Goal: Find specific page/section: Find specific page/section

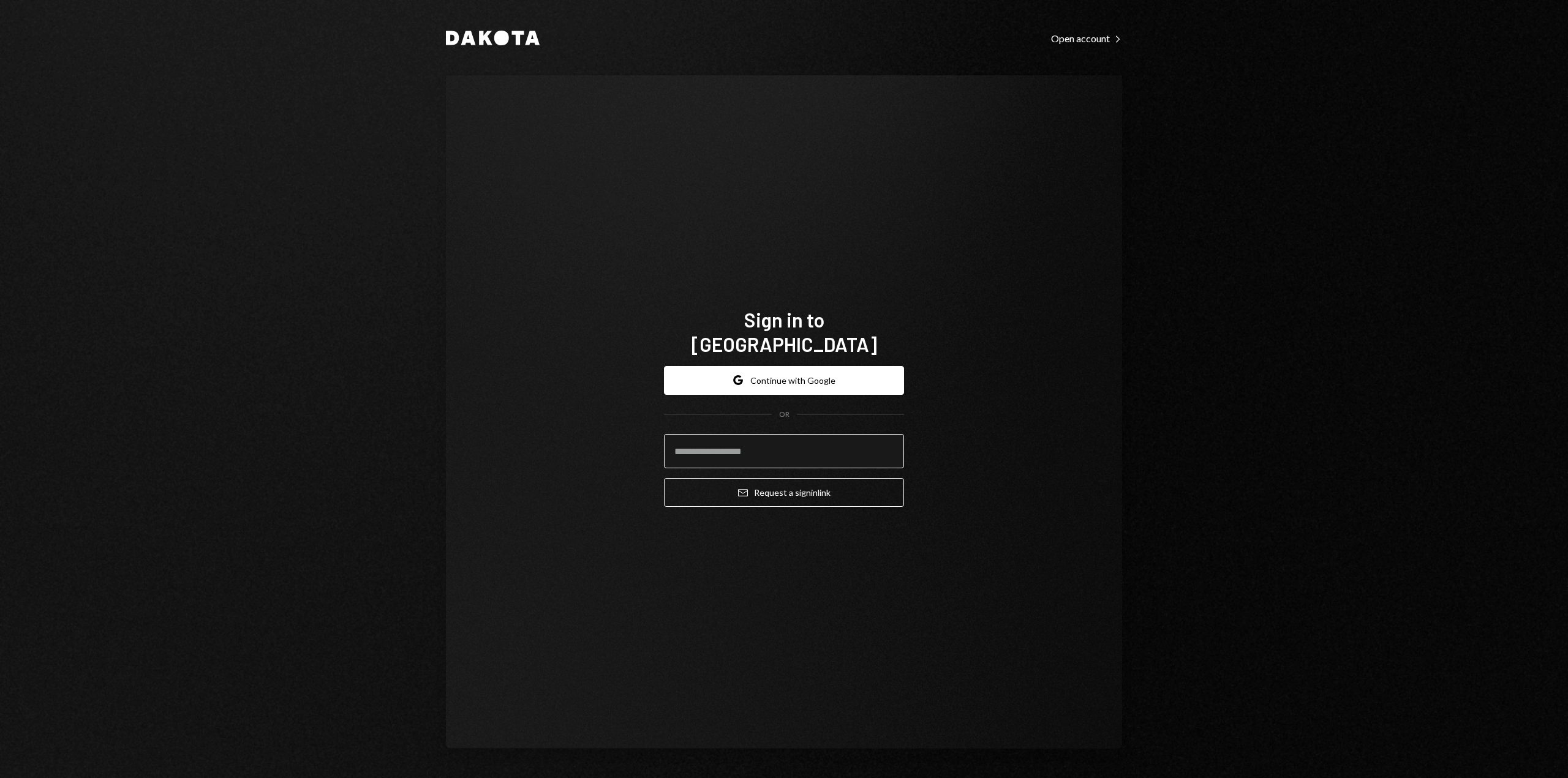
click at [762, 443] on input "email" at bounding box center [784, 452] width 240 height 34
type input "**********"
click at [800, 480] on button "Email Request a sign in link" at bounding box center [784, 492] width 240 height 29
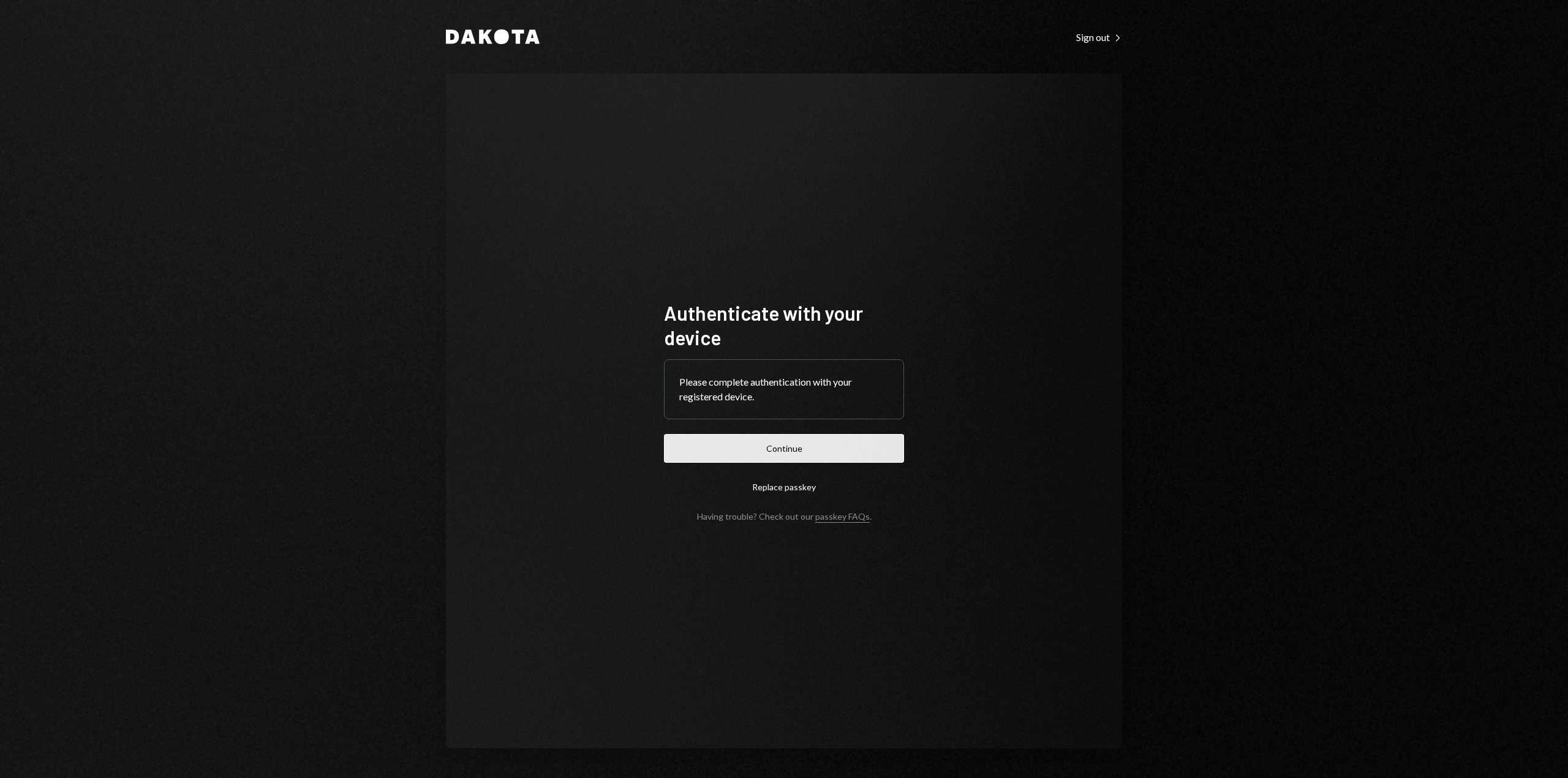
click at [757, 453] on button "Continue" at bounding box center [784, 448] width 240 height 29
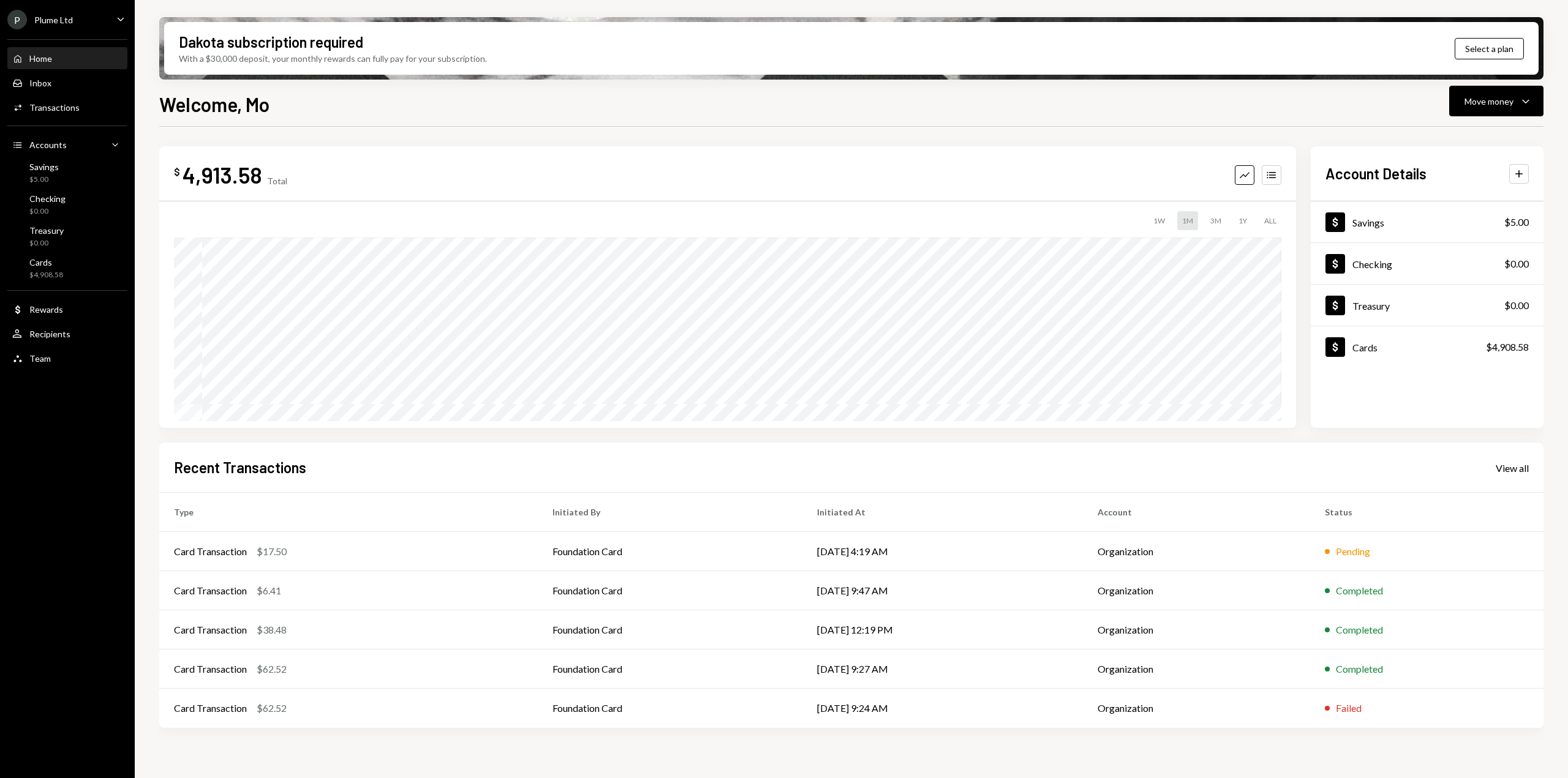
click at [54, 29] on div "P Plume Ltd" at bounding box center [40, 20] width 66 height 20
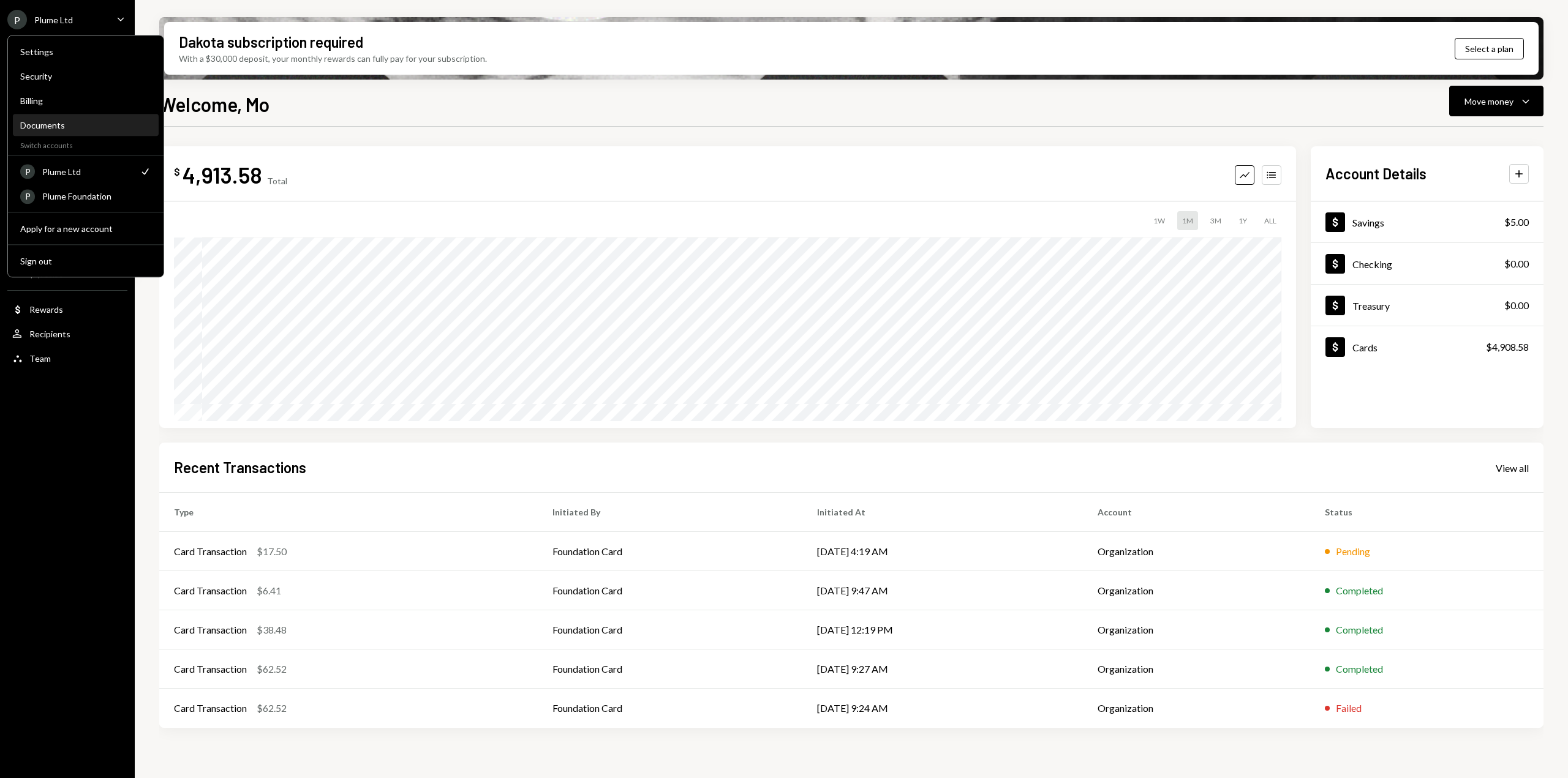
click at [43, 122] on div "Documents" at bounding box center [86, 125] width 131 height 11
